Goal: Task Accomplishment & Management: Manage account settings

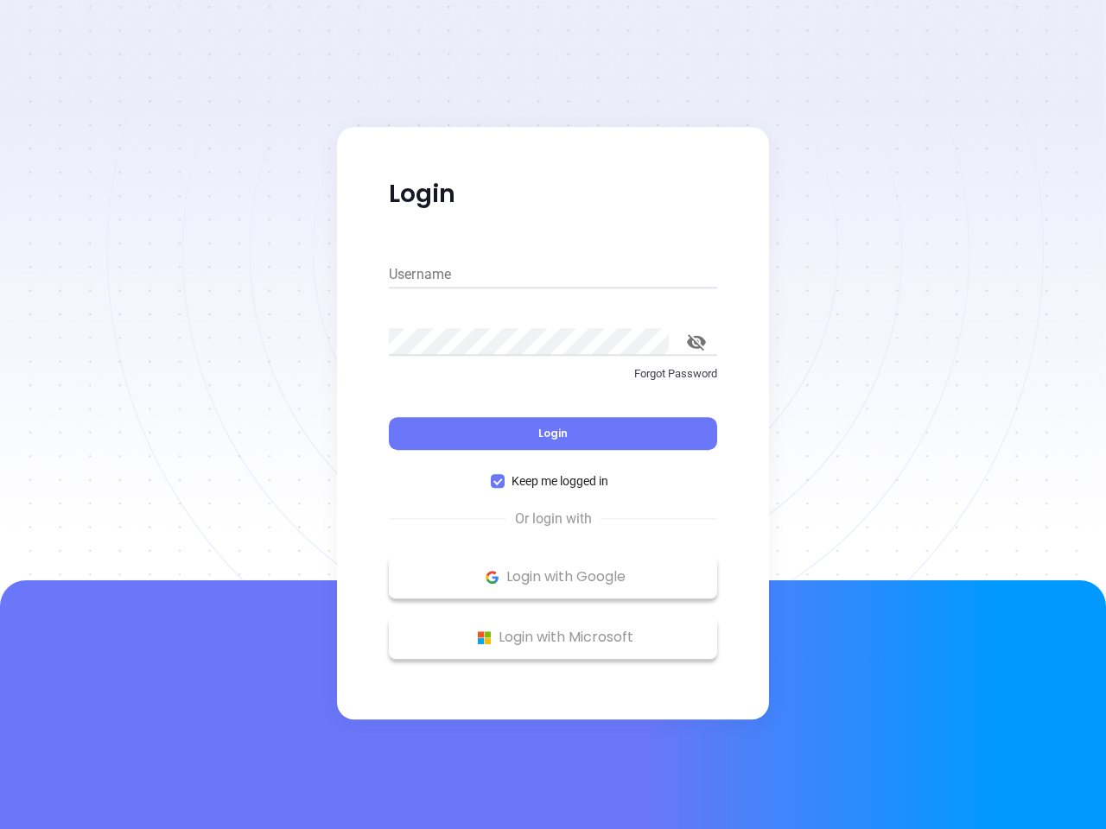
click at [553, 415] on div "Login" at bounding box center [553, 424] width 328 height 54
click at [553, 275] on input "Username" at bounding box center [553, 275] width 328 height 28
click at [696, 342] on icon "toggle password visibility" at bounding box center [696, 342] width 19 height 16
click at [553, 434] on span "Login" at bounding box center [552, 433] width 29 height 15
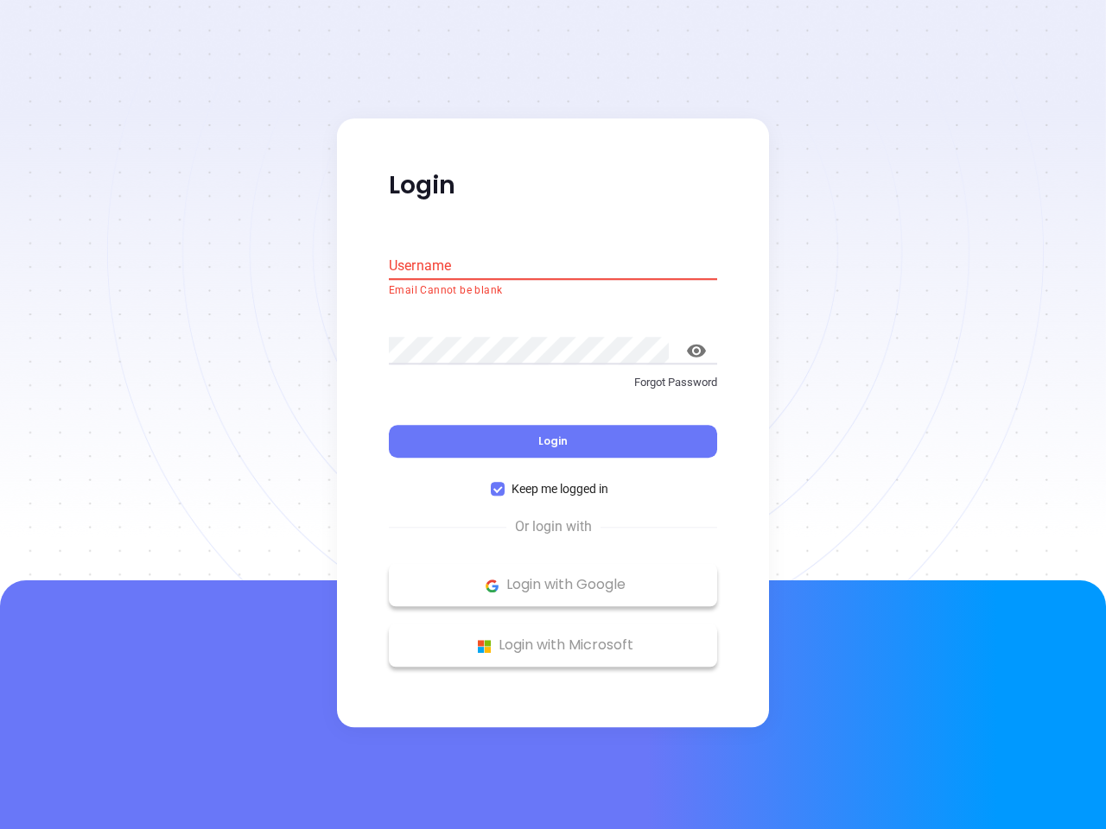
click at [553, 481] on span "Keep me logged in" at bounding box center [560, 489] width 111 height 19
click at [505, 483] on input "Keep me logged in" at bounding box center [498, 490] width 14 height 14
checkbox input "false"
click at [553, 577] on p "Login with Google" at bounding box center [552, 586] width 311 height 26
click at [553, 638] on p "Login with Microsoft" at bounding box center [552, 646] width 311 height 26
